Goal: Task Accomplishment & Management: Manage account settings

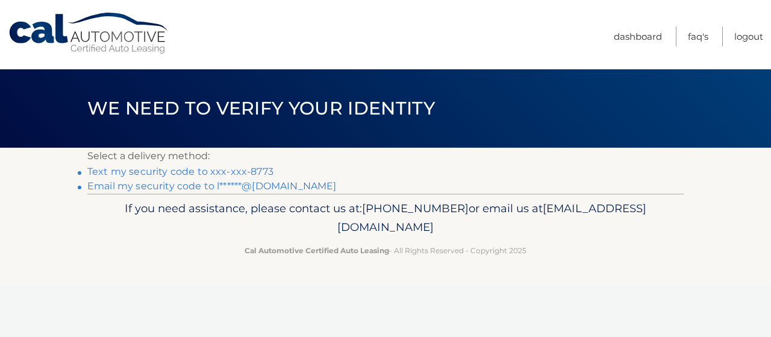
click at [246, 174] on link "Text my security code to xxx-xxx-8773" at bounding box center [180, 171] width 186 height 11
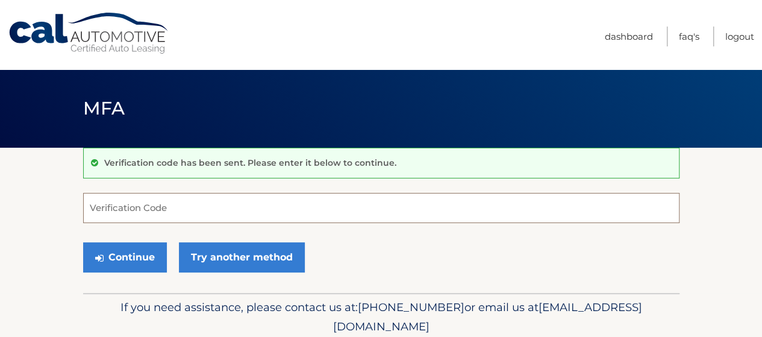
click at [364, 206] on input "Verification Code" at bounding box center [381, 208] width 596 height 30
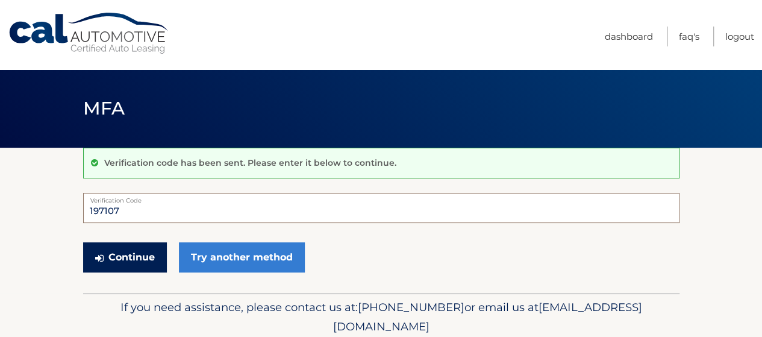
type input "197107"
click at [130, 258] on button "Continue" at bounding box center [125, 257] width 84 height 30
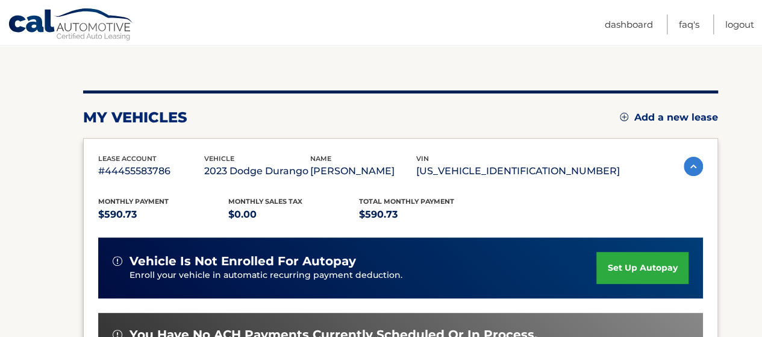
scroll to position [256, 0]
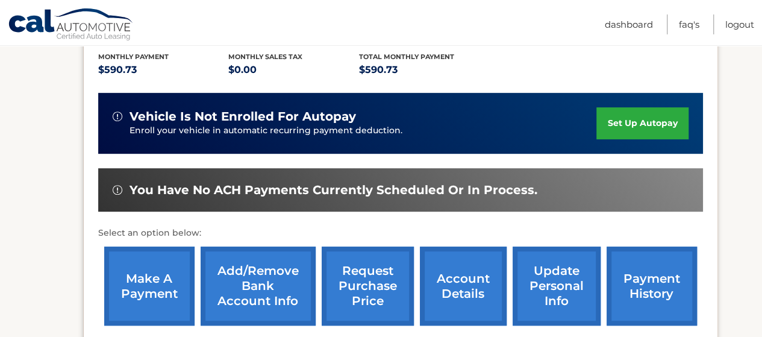
click at [151, 281] on link "make a payment" at bounding box center [149, 285] width 90 height 79
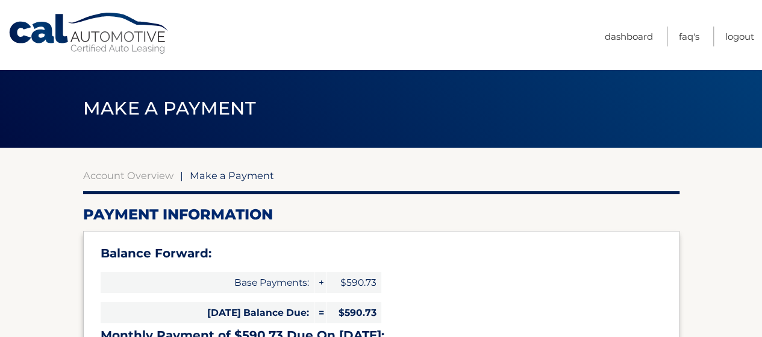
select select "OTJiYTY2NjgtNTg5ZC00YmQwLWE5MTAtNGEzYTcxMzhlMGVi"
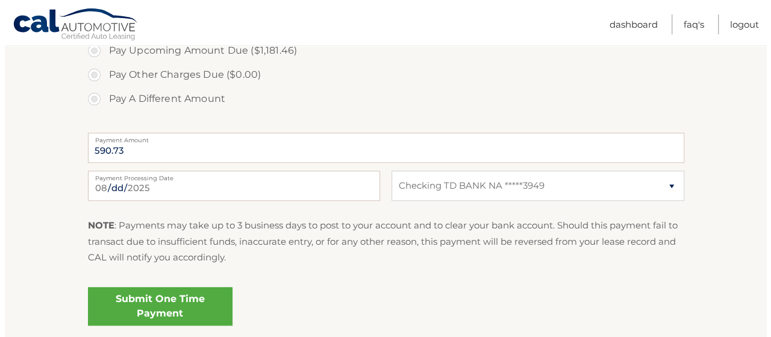
scroll to position [478, 0]
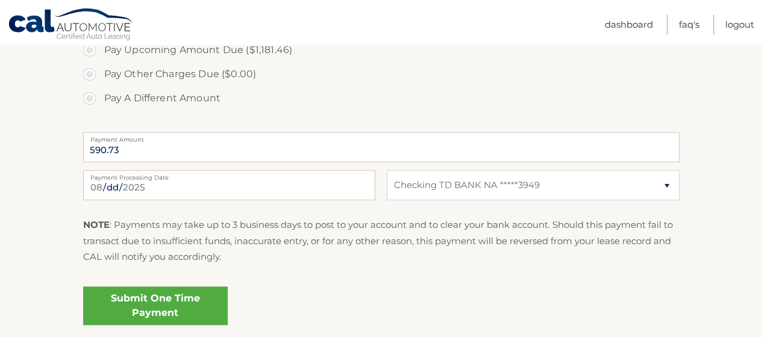
click at [171, 309] on link "Submit One Time Payment" at bounding box center [155, 305] width 145 height 39
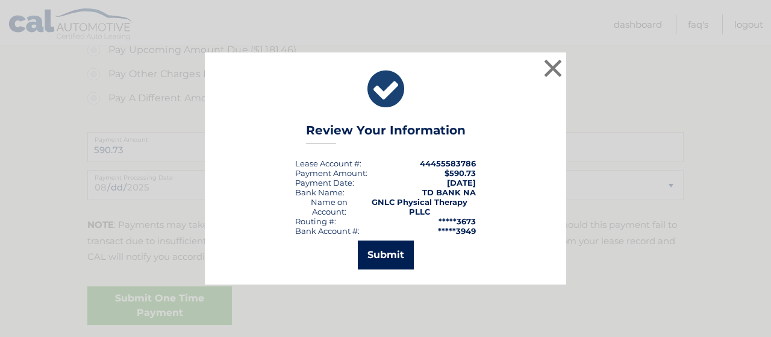
click at [394, 260] on button "Submit" at bounding box center [386, 254] width 56 height 29
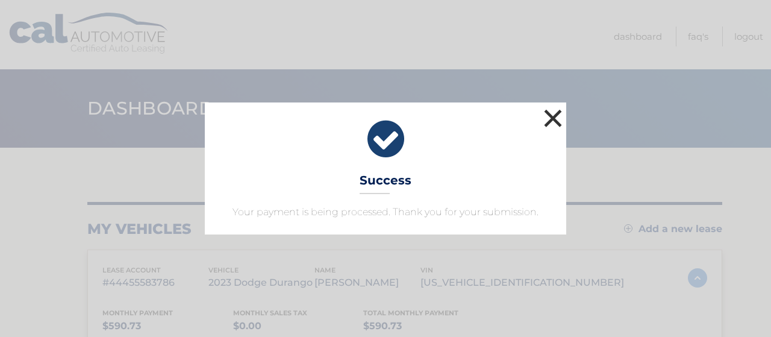
click at [558, 122] on button "×" at bounding box center [553, 118] width 24 height 24
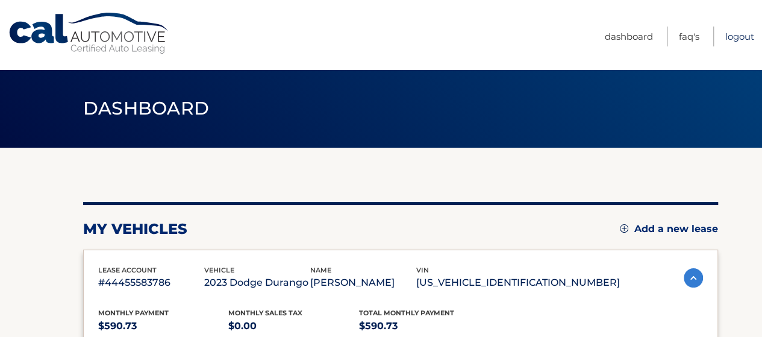
click at [741, 34] on link "Logout" at bounding box center [739, 37] width 29 height 20
